Goal: Find specific page/section: Find specific page/section

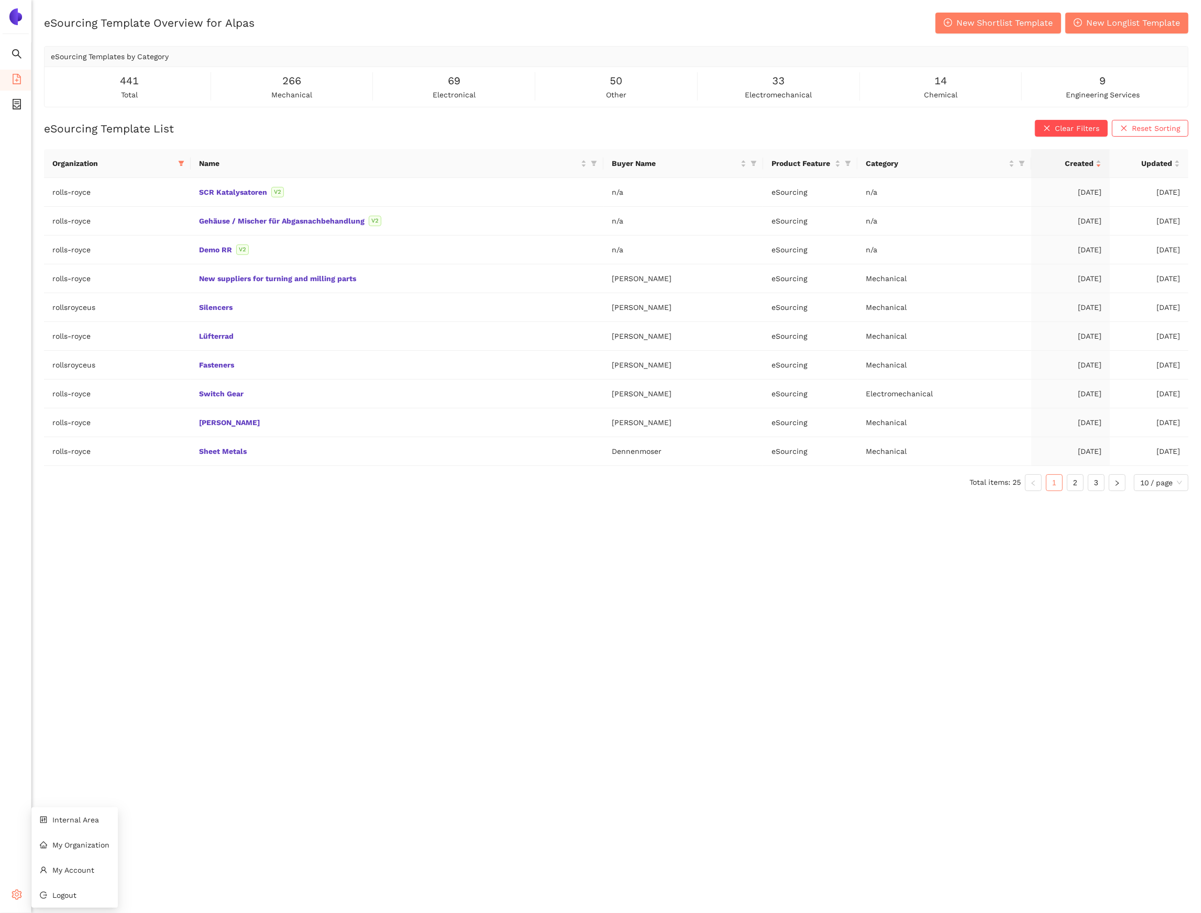
click at [19, 898] on icon "setting" at bounding box center [17, 895] width 10 height 10
click at [61, 826] on li "Internal Area" at bounding box center [74, 820] width 86 height 21
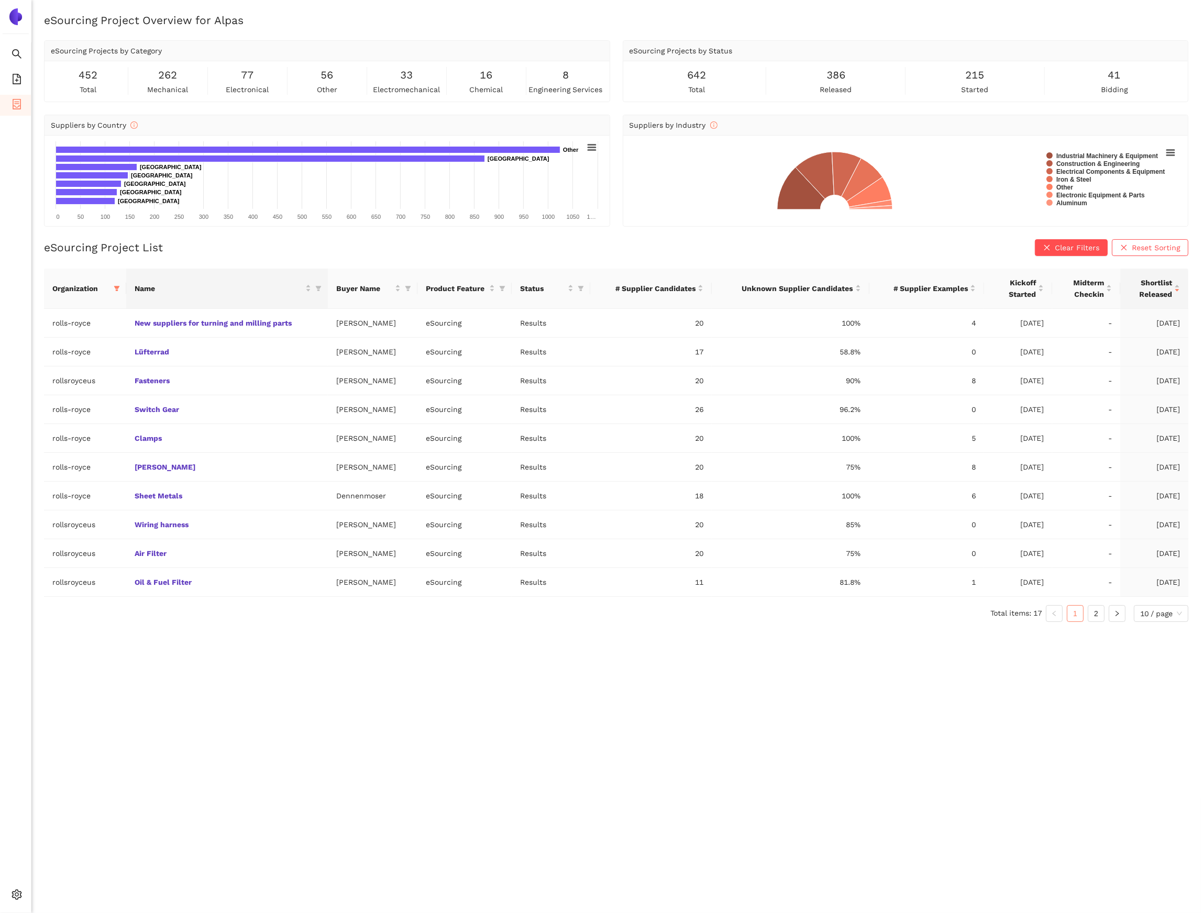
click at [126, 293] on th "Name" at bounding box center [227, 289] width 202 height 40
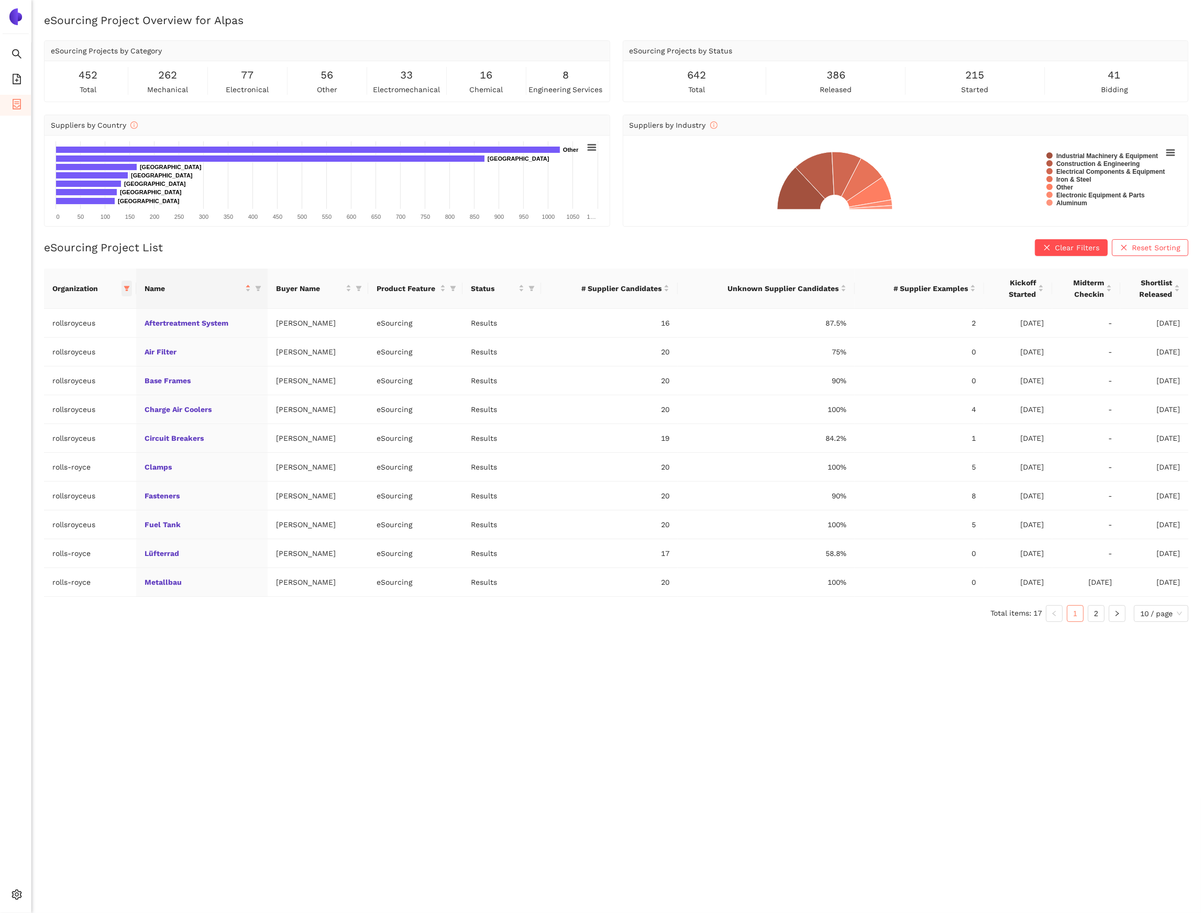
click at [124, 290] on icon "filter" at bounding box center [127, 288] width 6 height 6
click at [59, 473] on button "Reset" at bounding box center [44, 473] width 28 height 13
checkbox input "false"
click at [50, 457] on span "avl-list" at bounding box center [55, 452] width 28 height 8
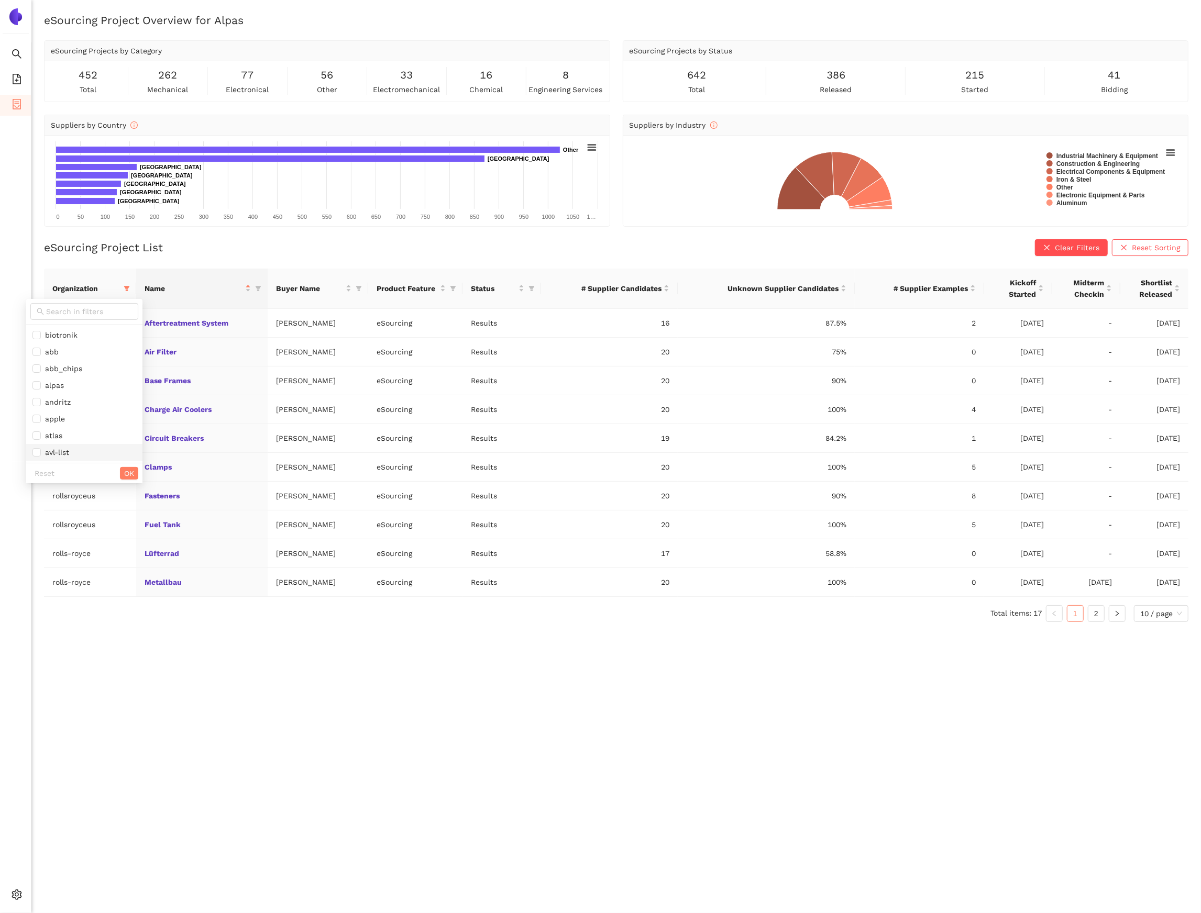
checkbox input "true"
click at [103, 469] on div "Reset OK" at bounding box center [84, 473] width 116 height 20
click at [124, 477] on span "OK" at bounding box center [129, 474] width 10 height 12
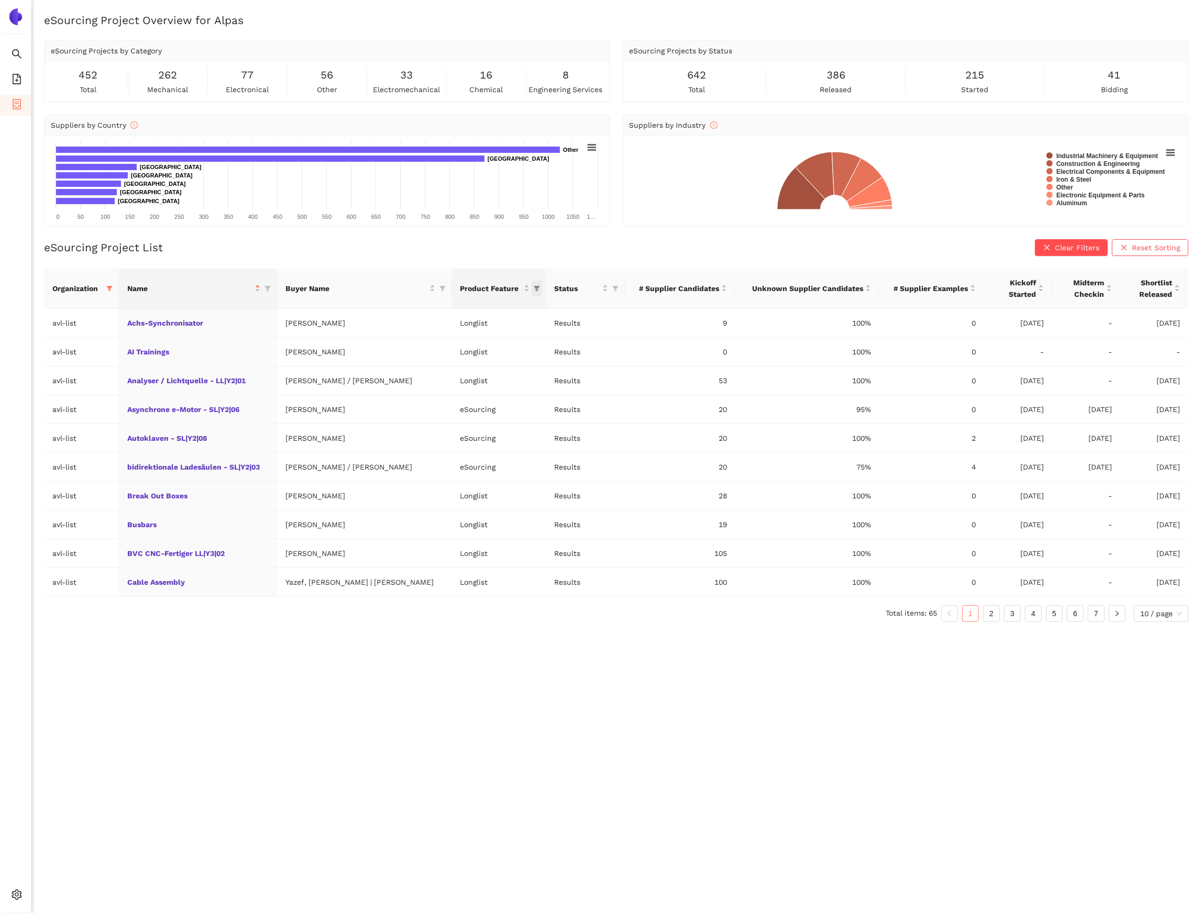
click at [534, 286] on icon "filter" at bounding box center [537, 288] width 6 height 6
click at [456, 371] on span "eSourcing" at bounding box center [450, 368] width 40 height 8
checkbox input "true"
click at [508, 389] on span "OK" at bounding box center [506, 390] width 10 height 12
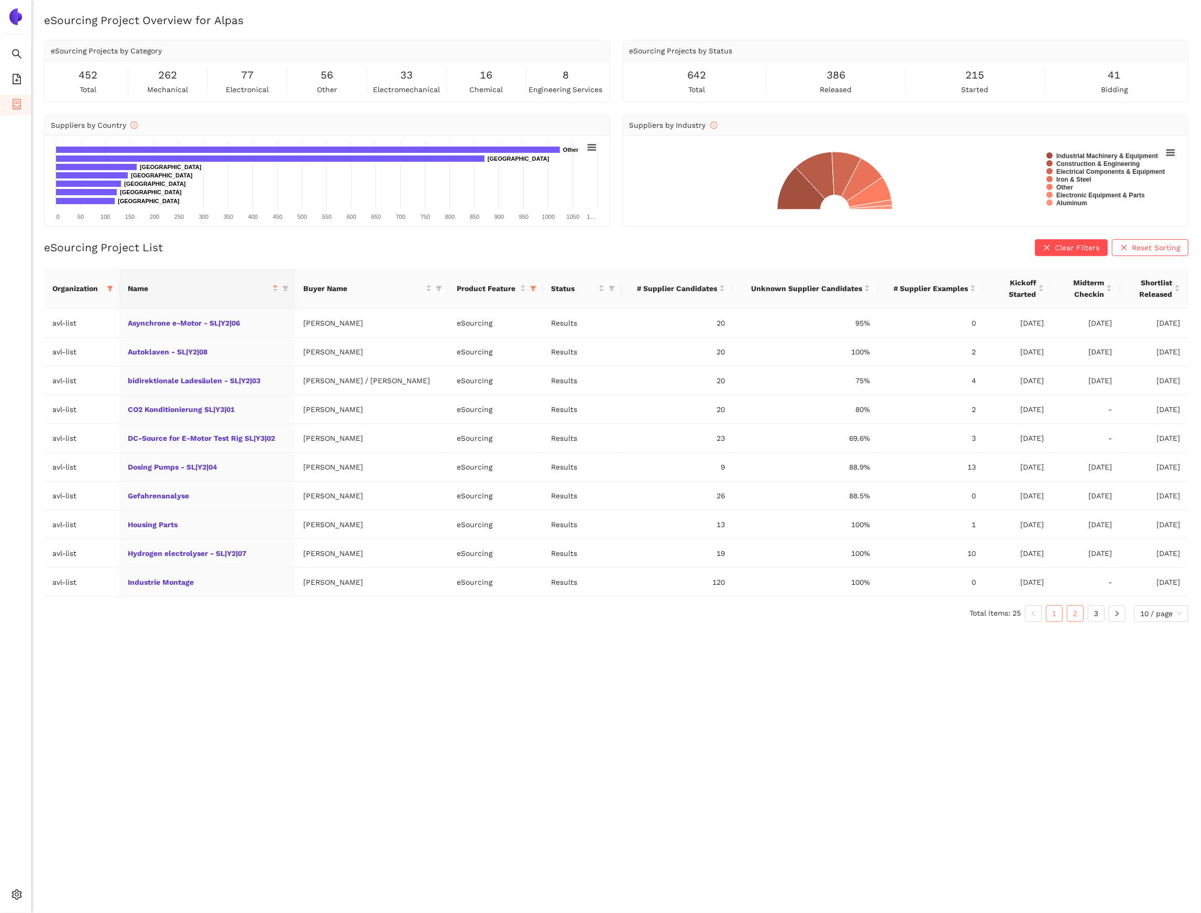
click at [1073, 620] on link "2" at bounding box center [1075, 614] width 16 height 16
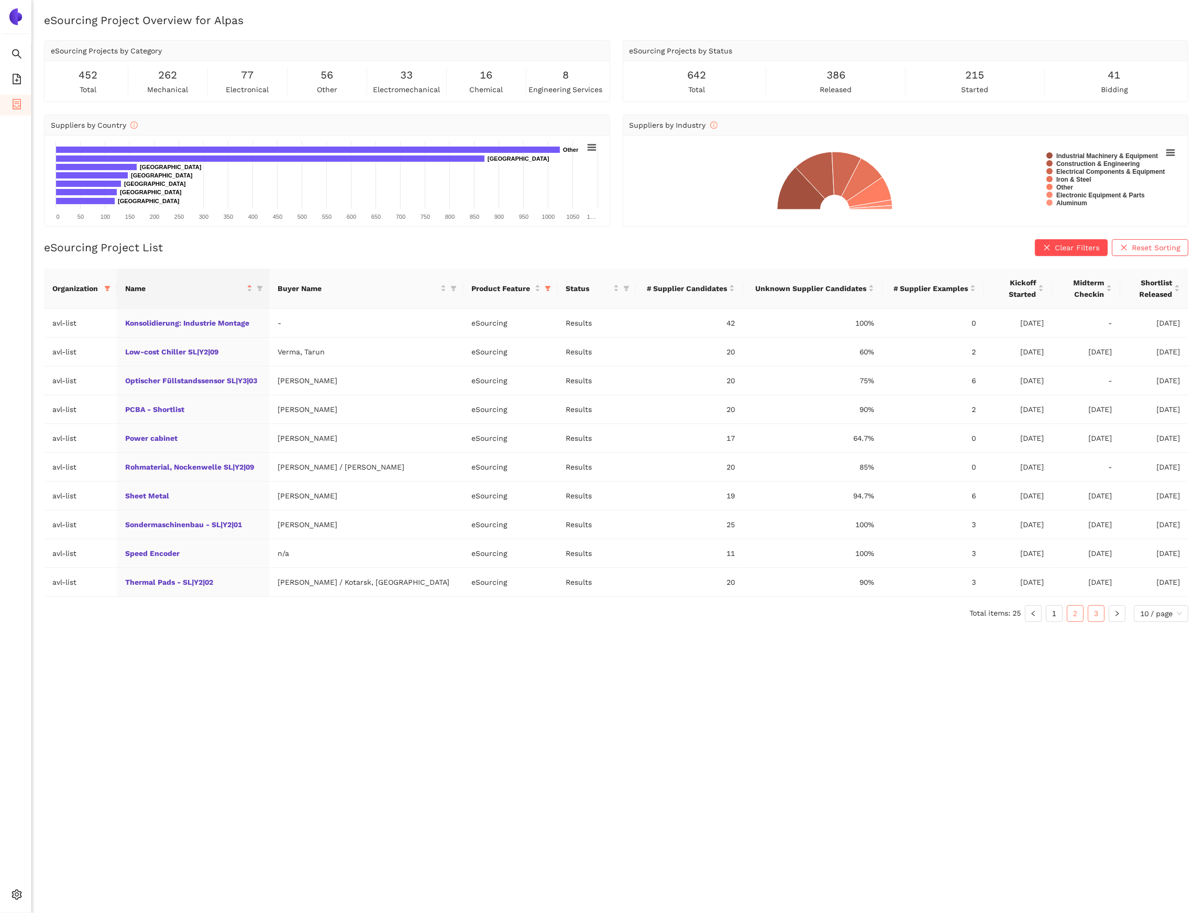
click at [1092, 620] on link "3" at bounding box center [1096, 614] width 16 height 16
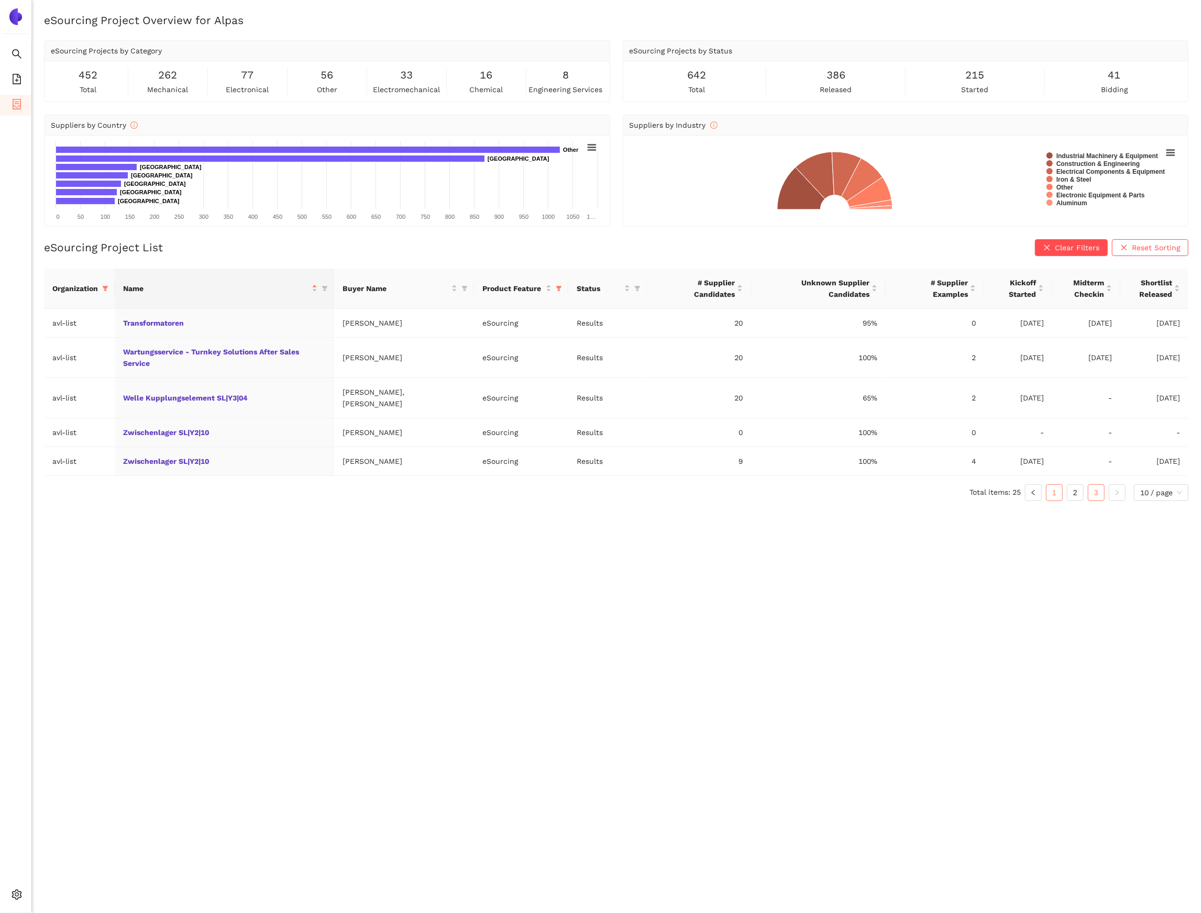
click at [1055, 485] on link "1" at bounding box center [1054, 493] width 16 height 16
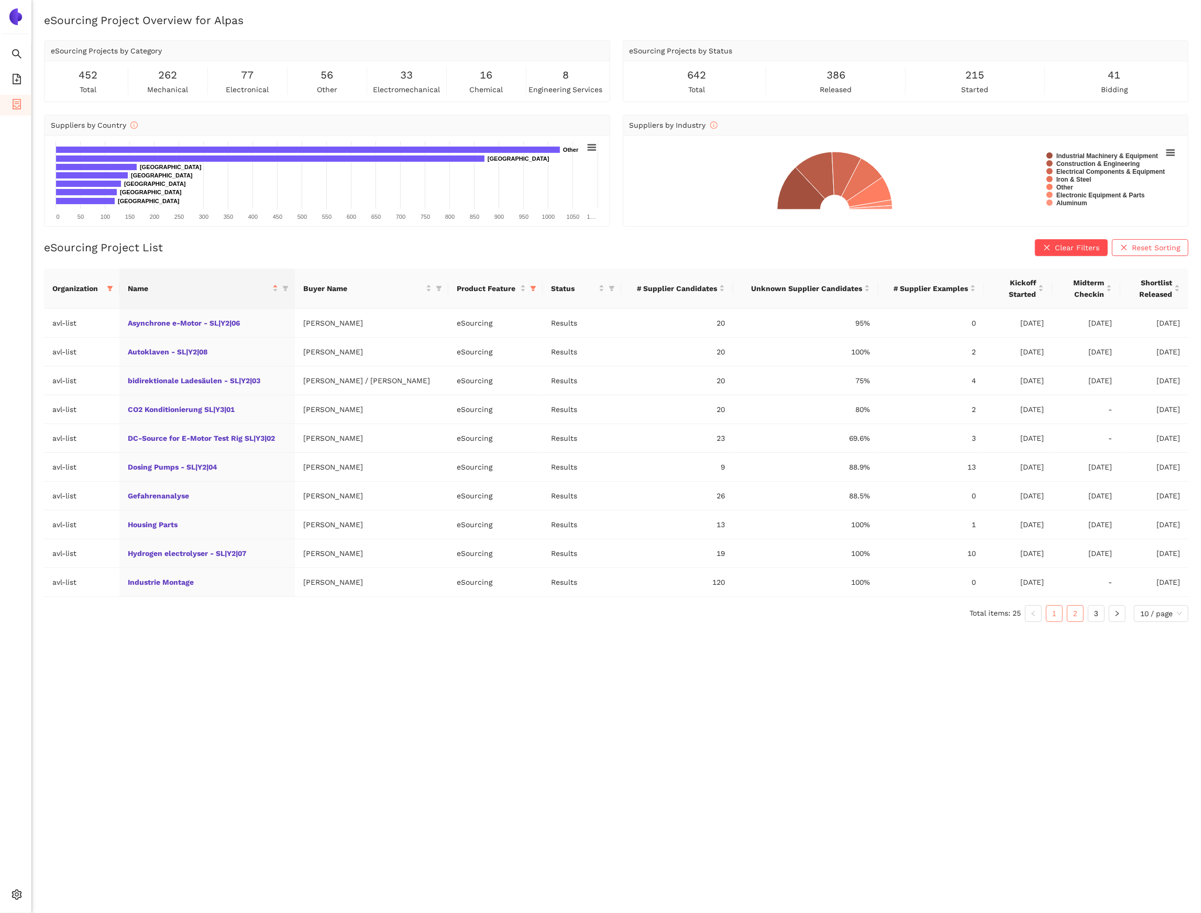
click at [1075, 616] on link "2" at bounding box center [1075, 614] width 16 height 16
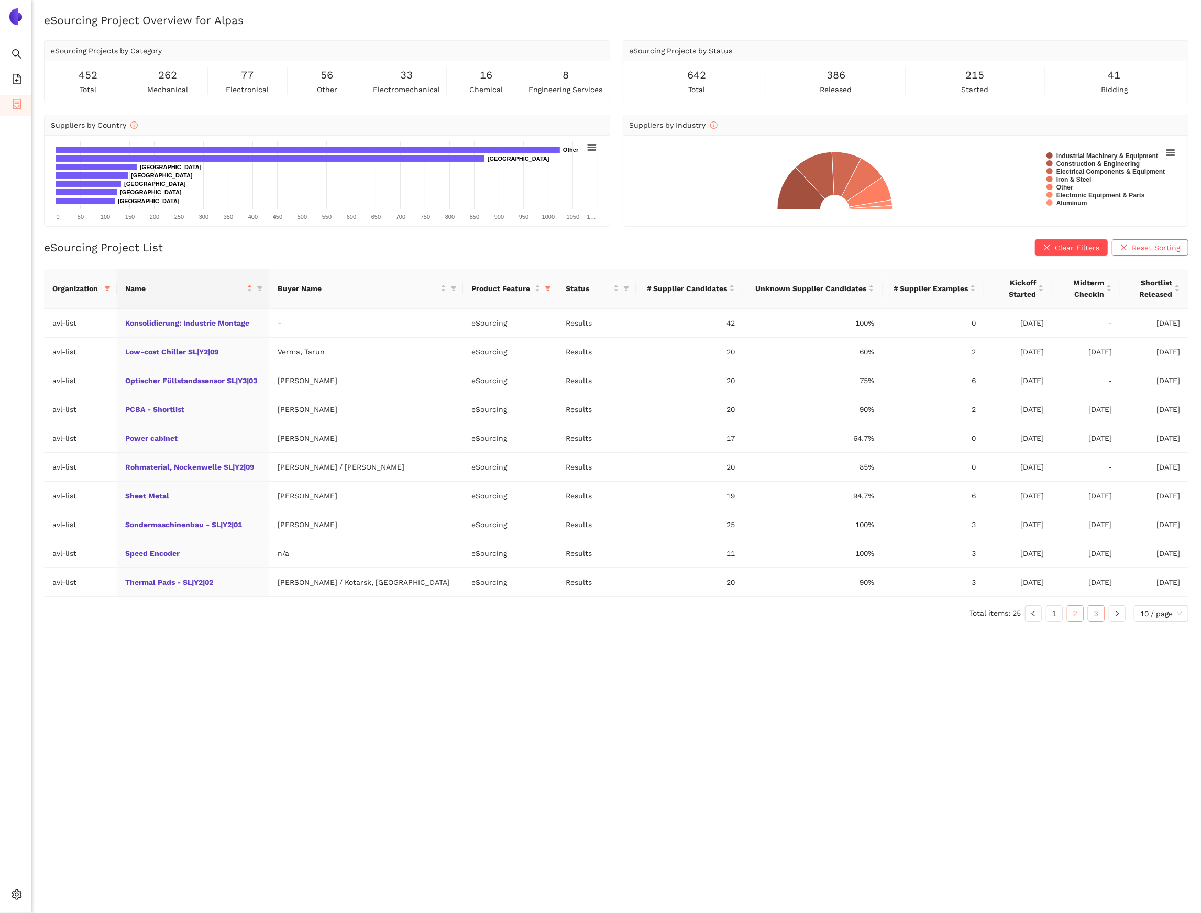
click at [1091, 620] on link "3" at bounding box center [1096, 614] width 16 height 16
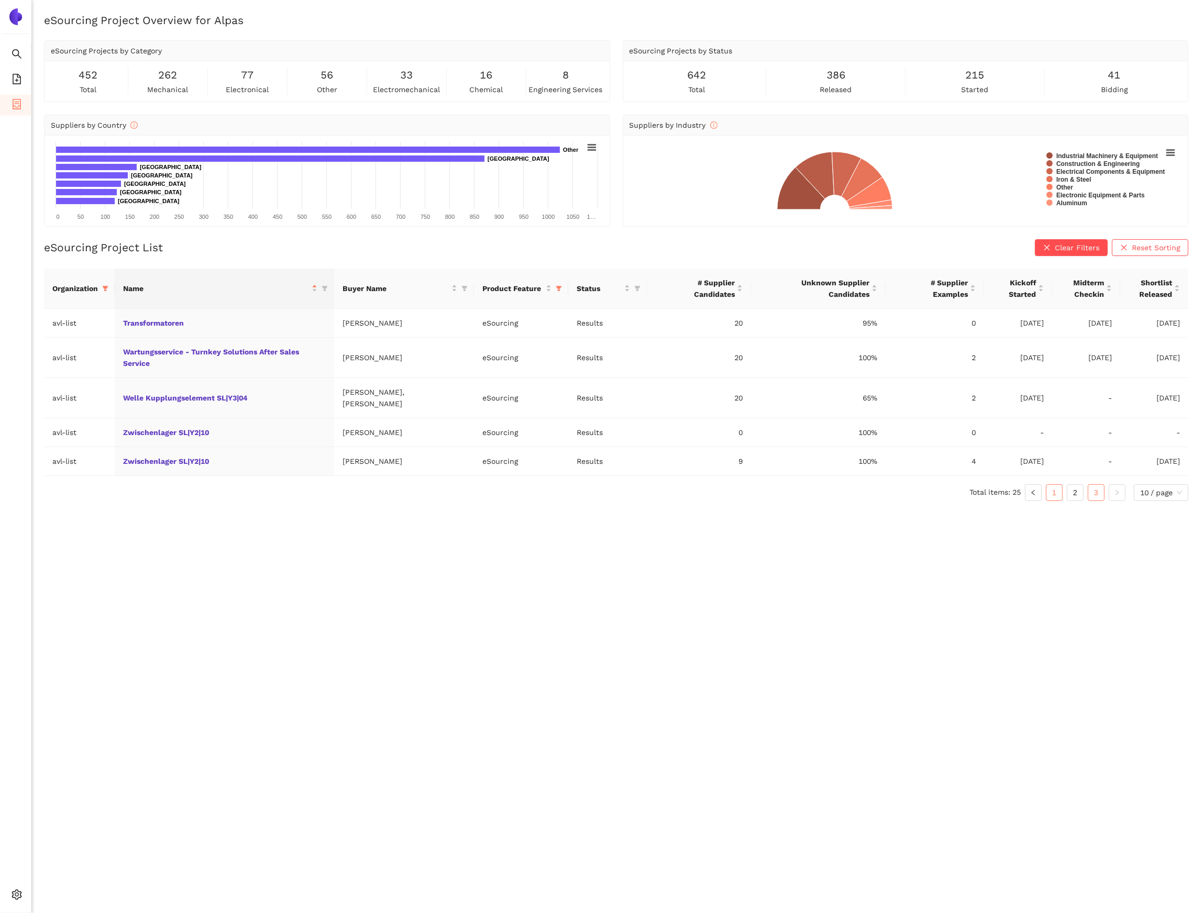
click at [1056, 485] on link "1" at bounding box center [1054, 493] width 16 height 16
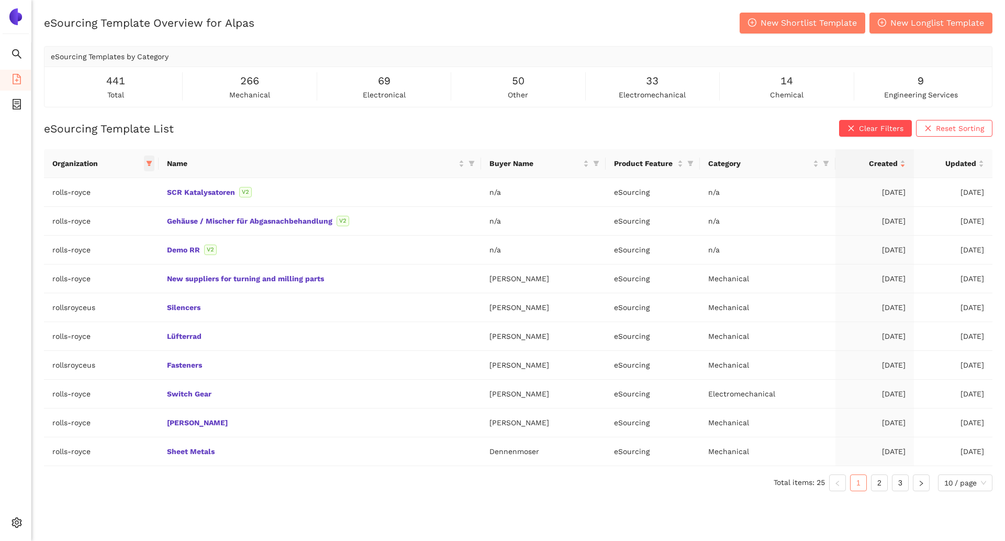
click at [145, 161] on span at bounding box center [149, 164] width 10 height 16
click at [70, 345] on span "Reset" at bounding box center [70, 347] width 20 height 12
checkbox input "false"
click at [83, 196] on div at bounding box center [109, 186] width 116 height 26
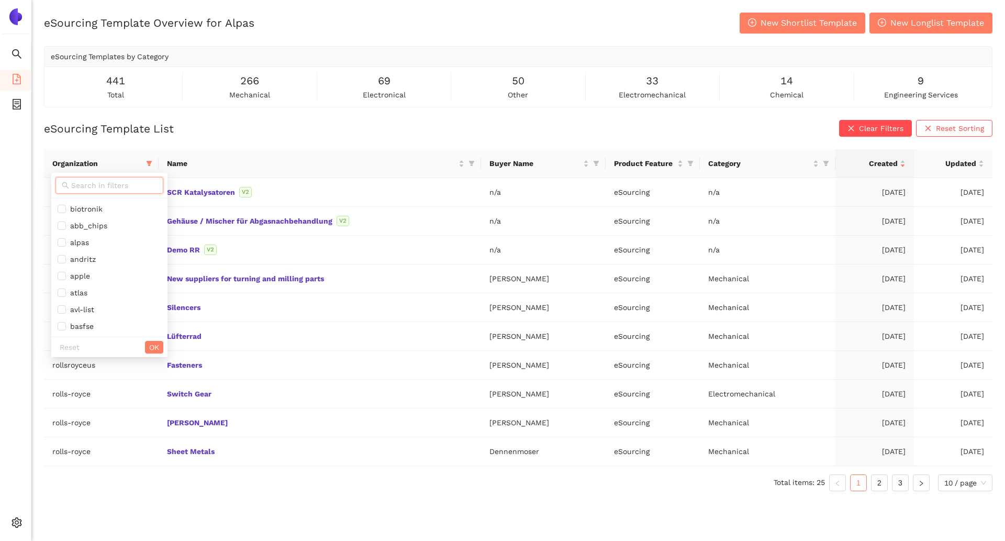
click at [83, 189] on input "text" at bounding box center [114, 186] width 86 height 12
type input "a"
type input "sbb"
click at [87, 211] on span "sbb" at bounding box center [103, 209] width 91 height 12
checkbox input "true"
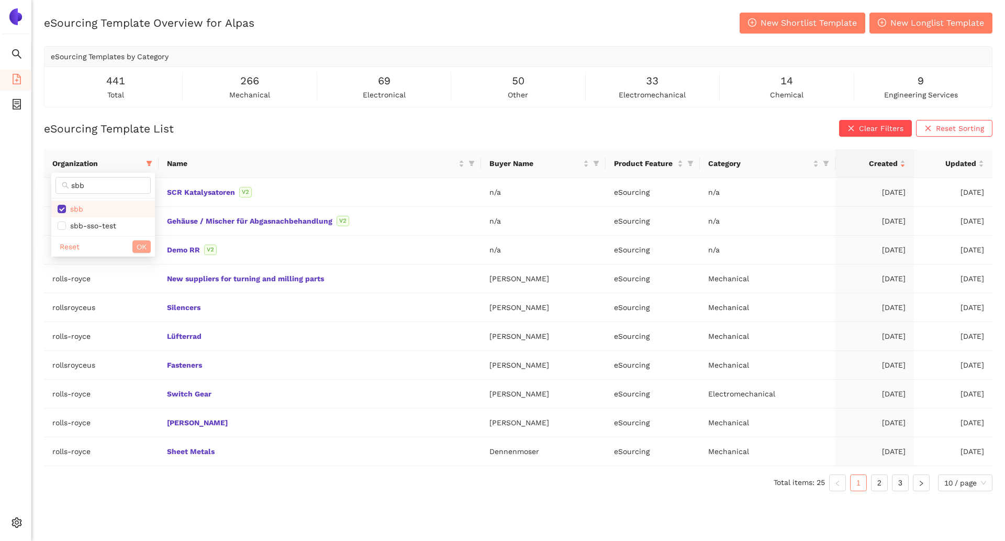
click at [145, 250] on span "OK" at bounding box center [142, 247] width 10 height 12
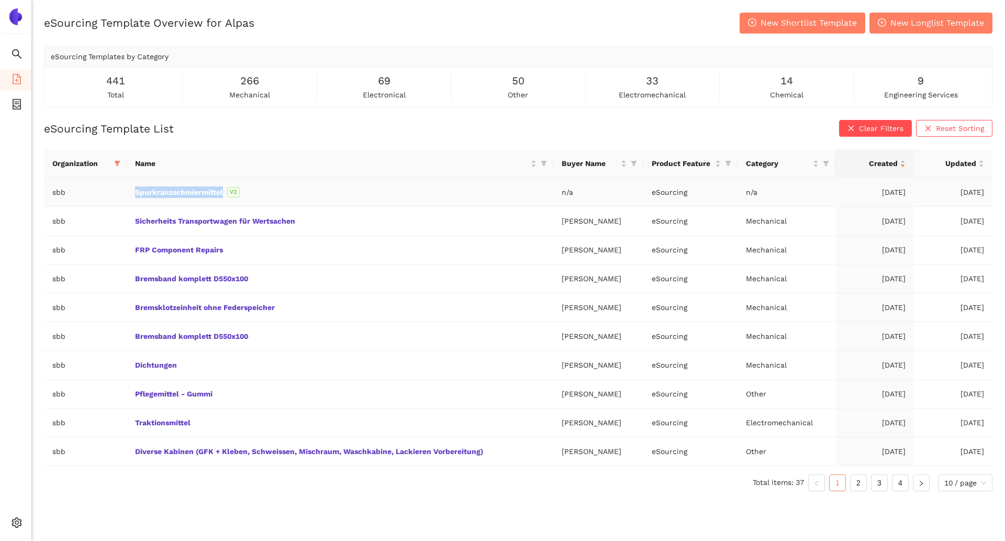
drag, startPoint x: 117, startPoint y: 189, endPoint x: 218, endPoint y: 198, distance: 102.0
click at [218, 198] on tr "sbb Spurkranzschmiermittel V2 n/a eSourcing n/a 02.09.2025 02.09.2025" at bounding box center [518, 192] width 949 height 29
copy tr "Spurkranzschmiermittel"
